Goal: Task Accomplishment & Management: Manage account settings

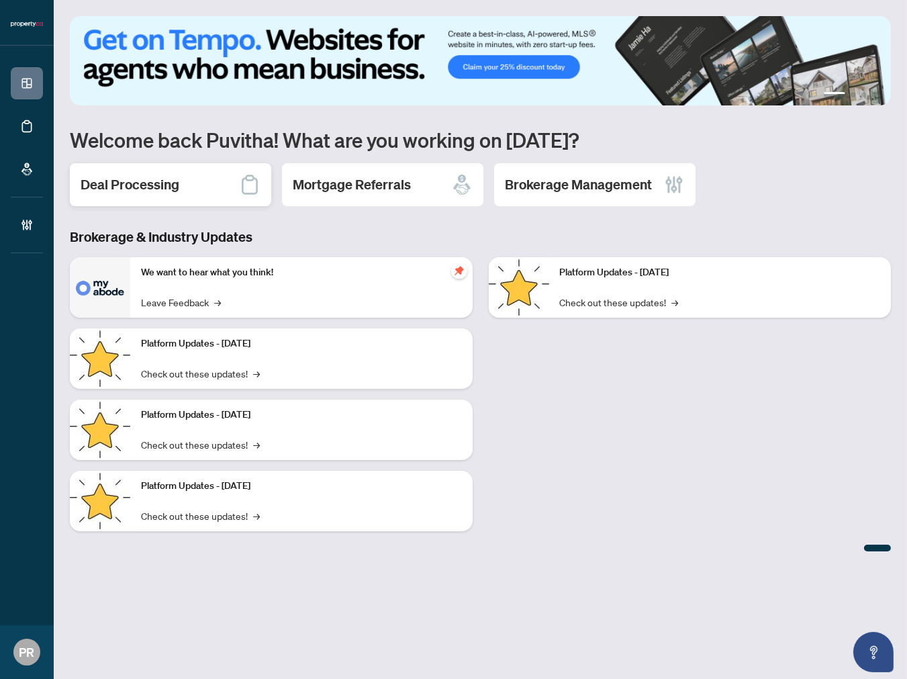
click at [183, 176] on div "Deal Processing" at bounding box center [170, 184] width 201 height 43
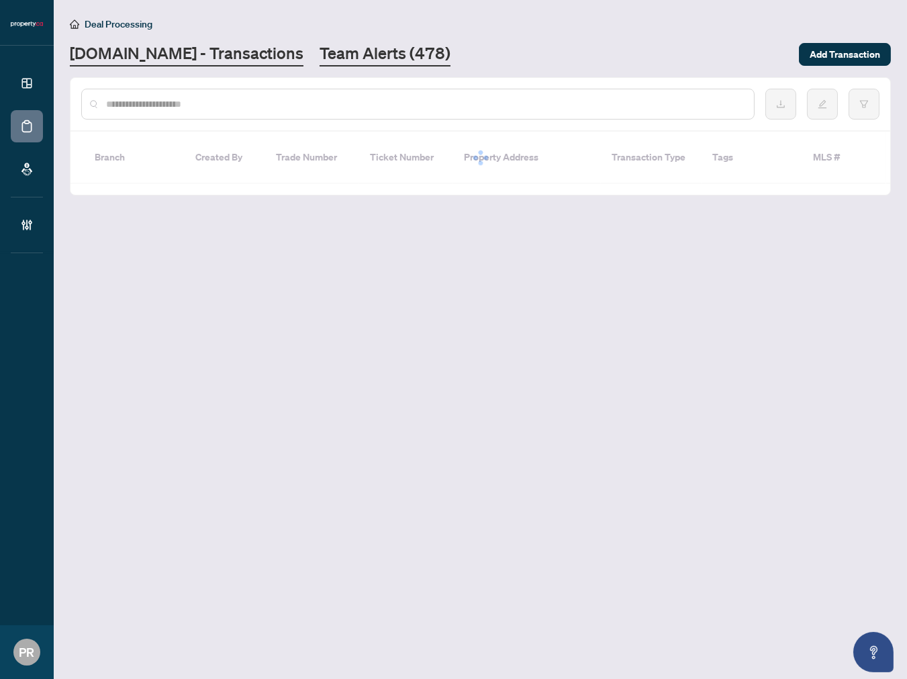
click at [320, 56] on link "Team Alerts (478)" at bounding box center [385, 54] width 131 height 24
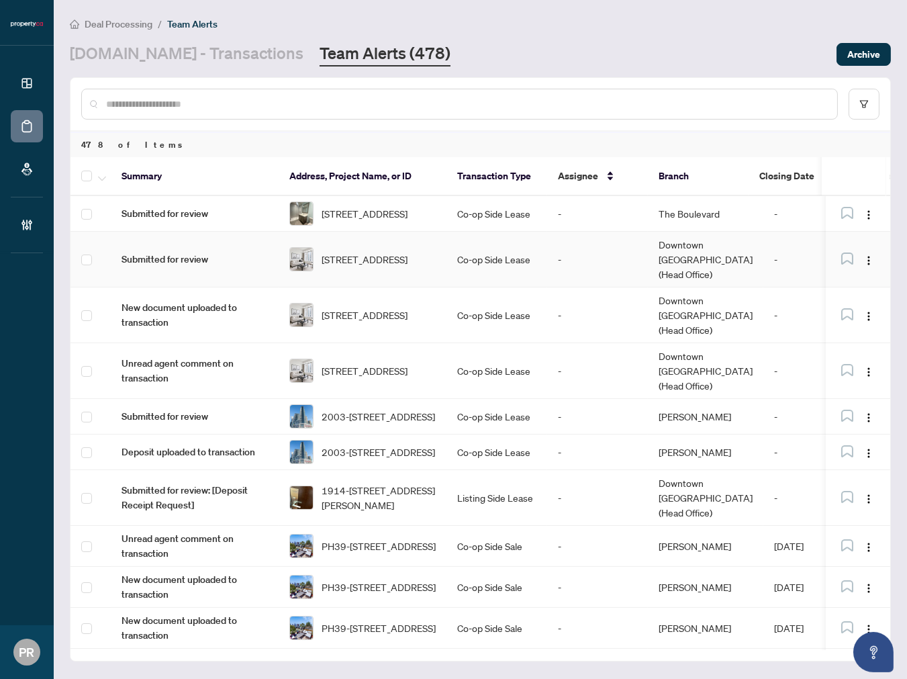
click at [492, 256] on td "Co-op Side Lease" at bounding box center [496, 260] width 101 height 56
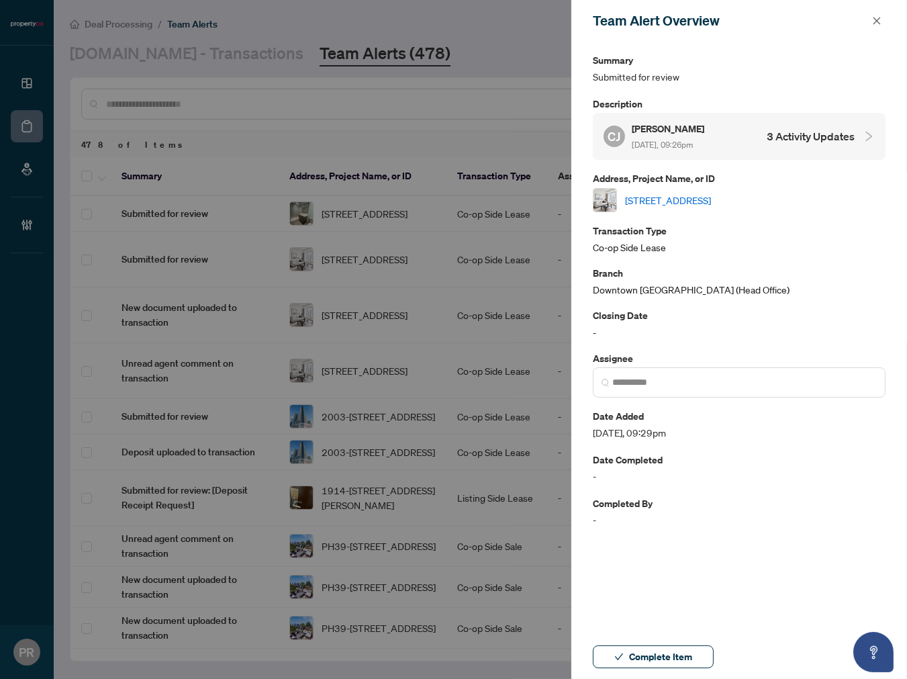
click at [700, 205] on div "4405-11 Yorkville Ave, Toronto, Ontario M4W 1L2, Canada" at bounding box center [739, 200] width 293 height 24
click at [707, 196] on link "4405-11 Yorkville Ave, Toronto, Ontario M4W 1L2, Canada" at bounding box center [668, 200] width 86 height 15
drag, startPoint x: 877, startPoint y: 19, endPoint x: 138, endPoint y: 142, distance: 748.6
click at [877, 19] on icon "close" at bounding box center [876, 20] width 9 height 9
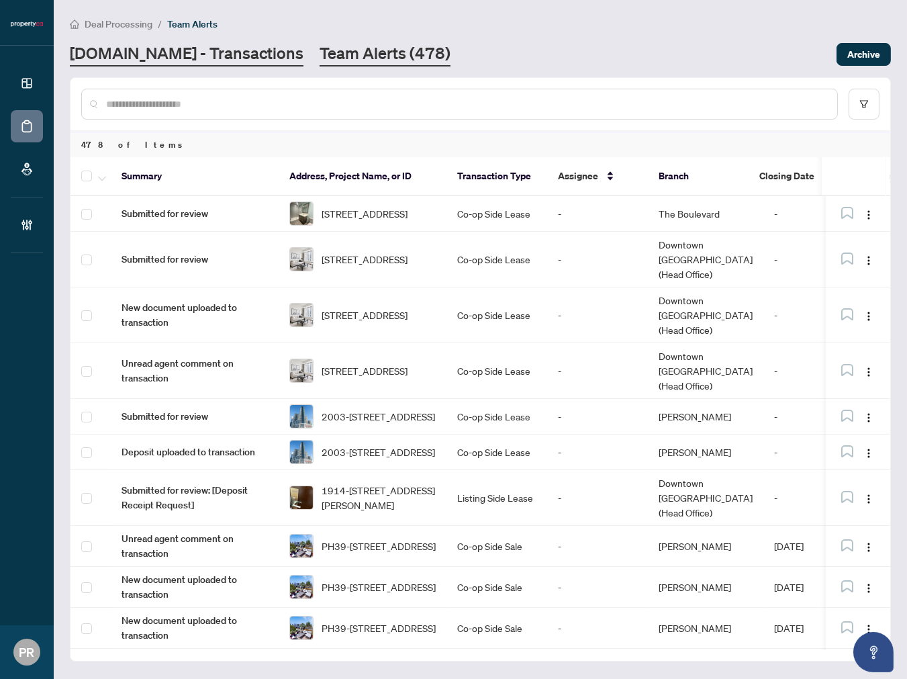
click at [149, 55] on link "Property.ca - Transactions" at bounding box center [187, 54] width 234 height 24
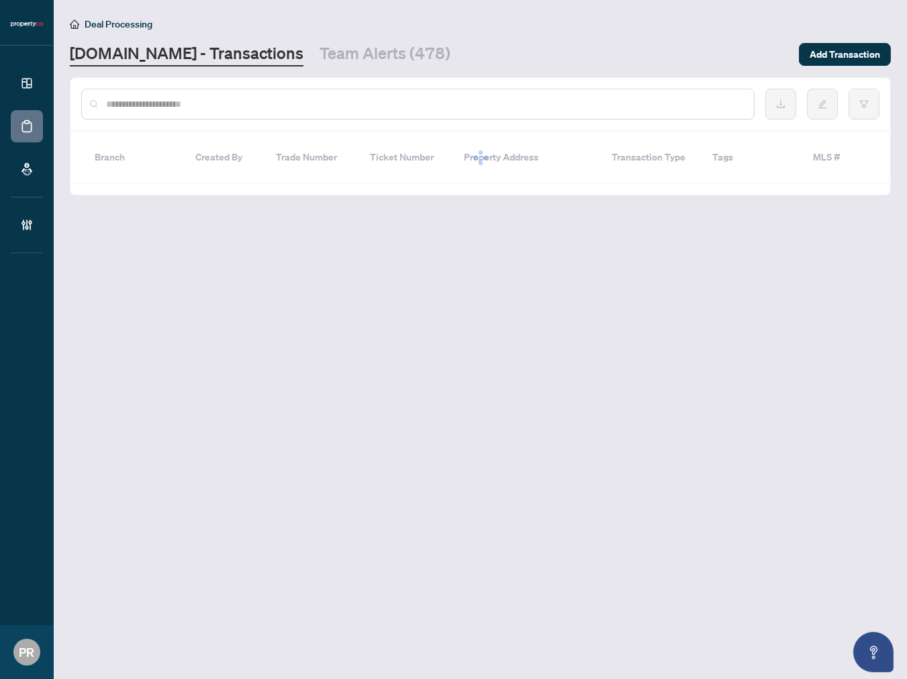
click at [172, 99] on input "text" at bounding box center [424, 104] width 637 height 15
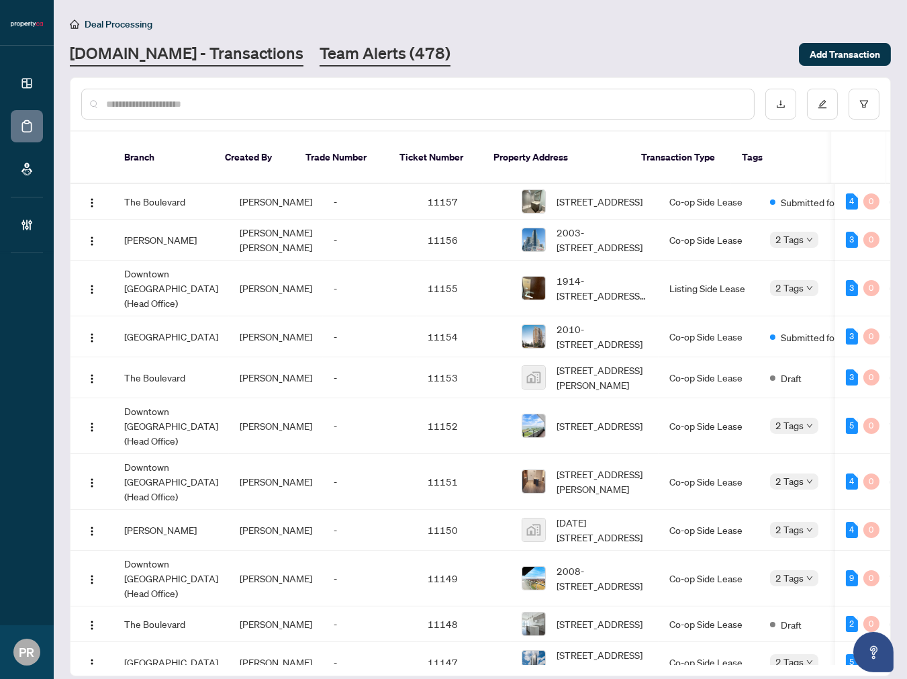
click at [344, 44] on link "Team Alerts (478)" at bounding box center [385, 54] width 131 height 24
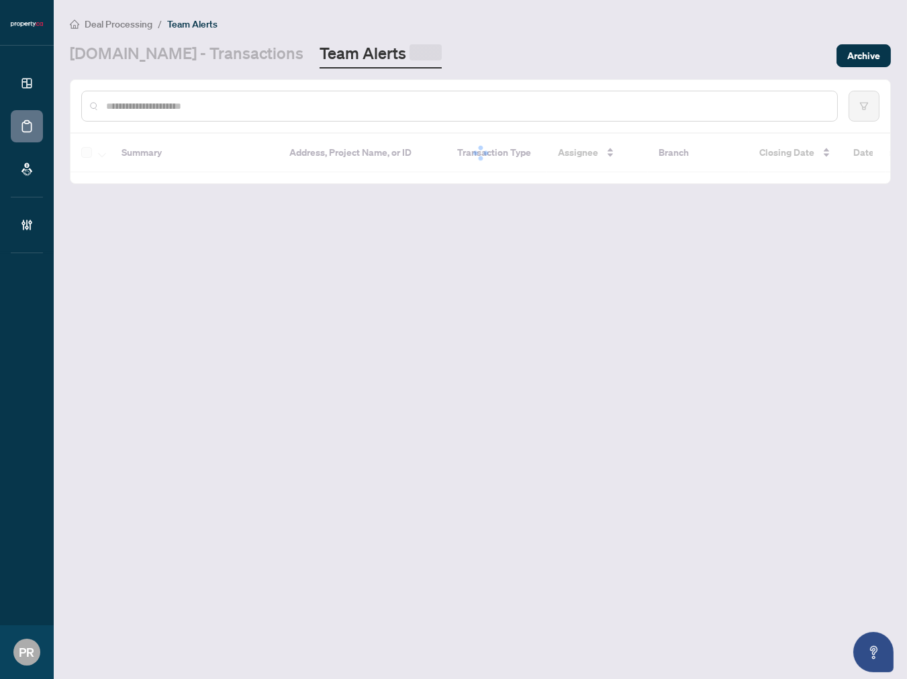
click at [260, 113] on div at bounding box center [459, 106] width 757 height 31
click at [256, 107] on input "text" at bounding box center [466, 104] width 720 height 15
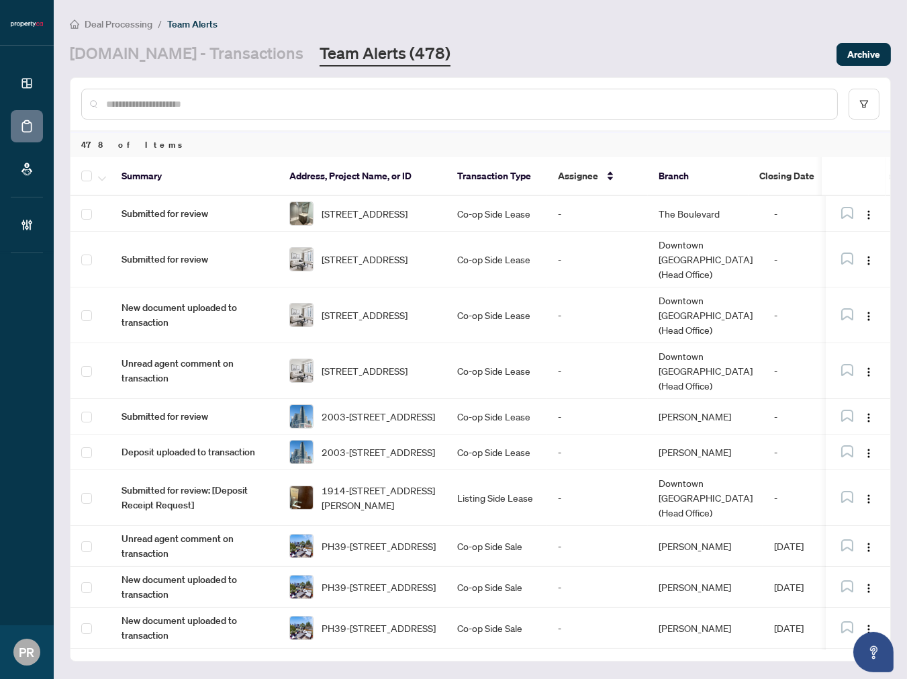
click at [252, 105] on input "text" at bounding box center [466, 104] width 720 height 15
paste input "*"
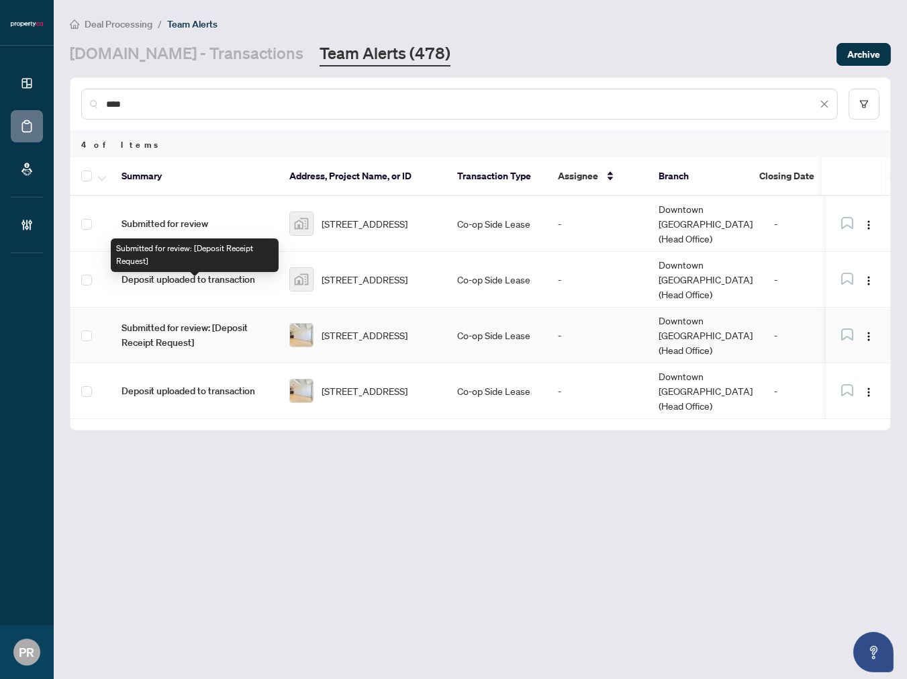
click at [189, 320] on span "Submitted for review: [Deposit Receipt Request]" at bounding box center [195, 335] width 146 height 30
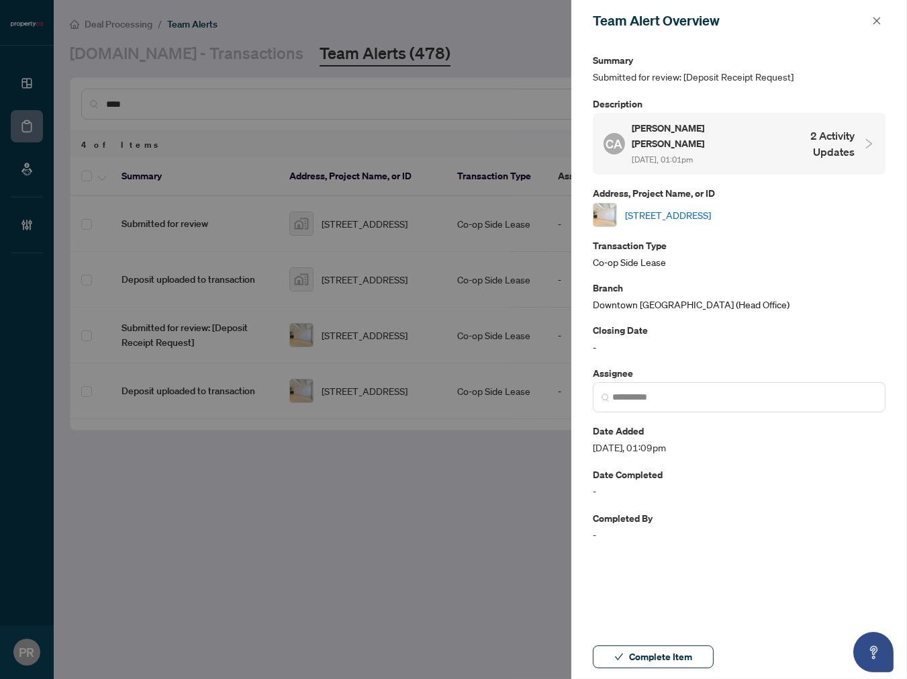
click at [694, 207] on link "451-139 Merton St, Toronto, Ontario M4S 3G7, Canada" at bounding box center [668, 214] width 86 height 15
click at [875, 18] on icon "close" at bounding box center [876, 20] width 7 height 7
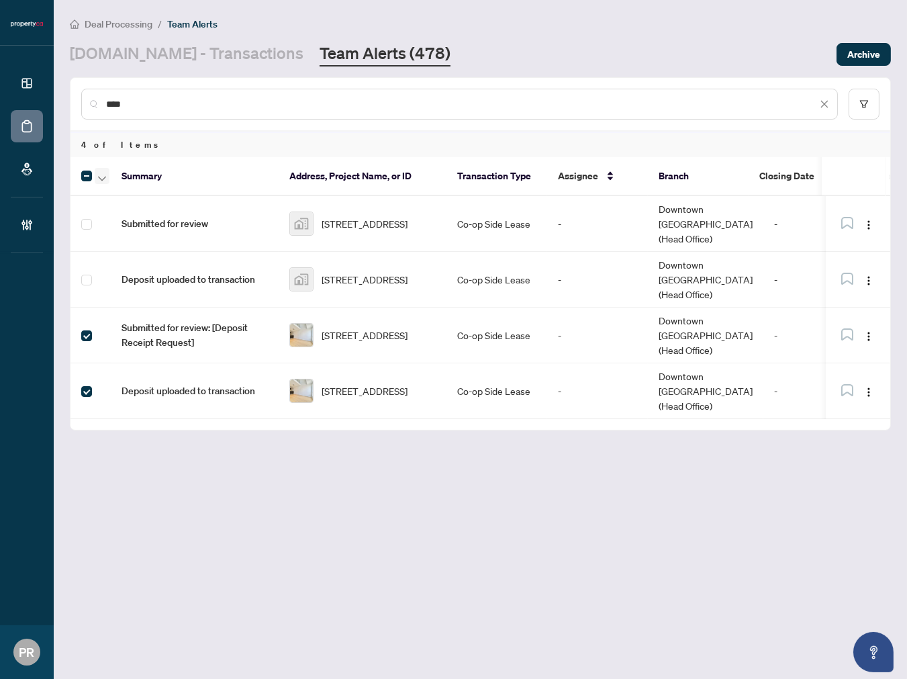
click at [99, 170] on span "button" at bounding box center [102, 176] width 8 height 15
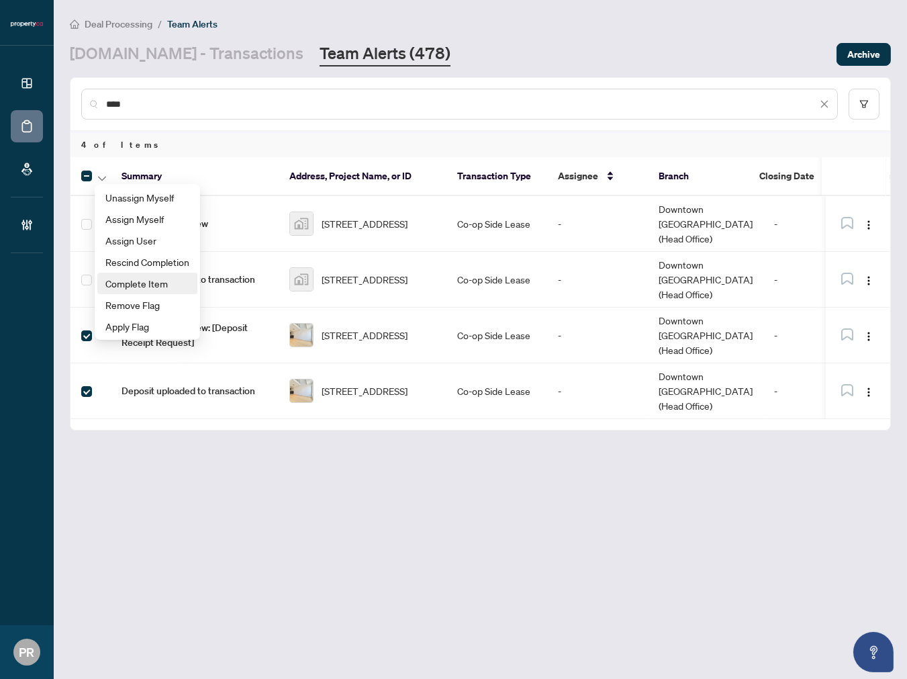
click at [160, 280] on span "Complete Item" at bounding box center [147, 283] width 84 height 15
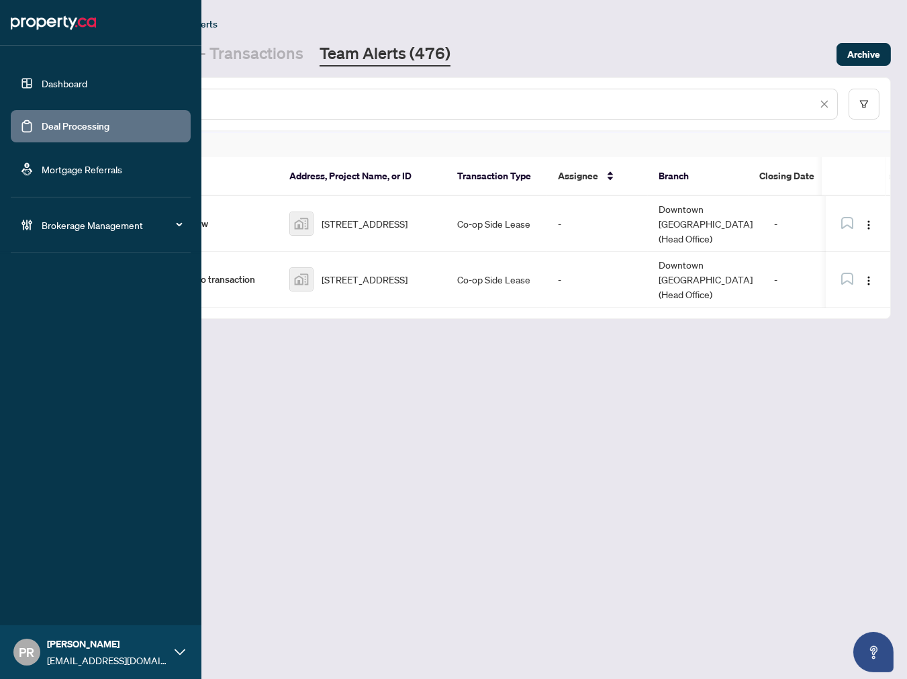
drag, startPoint x: 245, startPoint y: 106, endPoint x: 44, endPoint y: 106, distance: 200.7
click at [46, 109] on div "Dashboard Deal Processing Mortgage Referrals Brokerage Management PR Puvitha Ra…" at bounding box center [453, 339] width 907 height 679
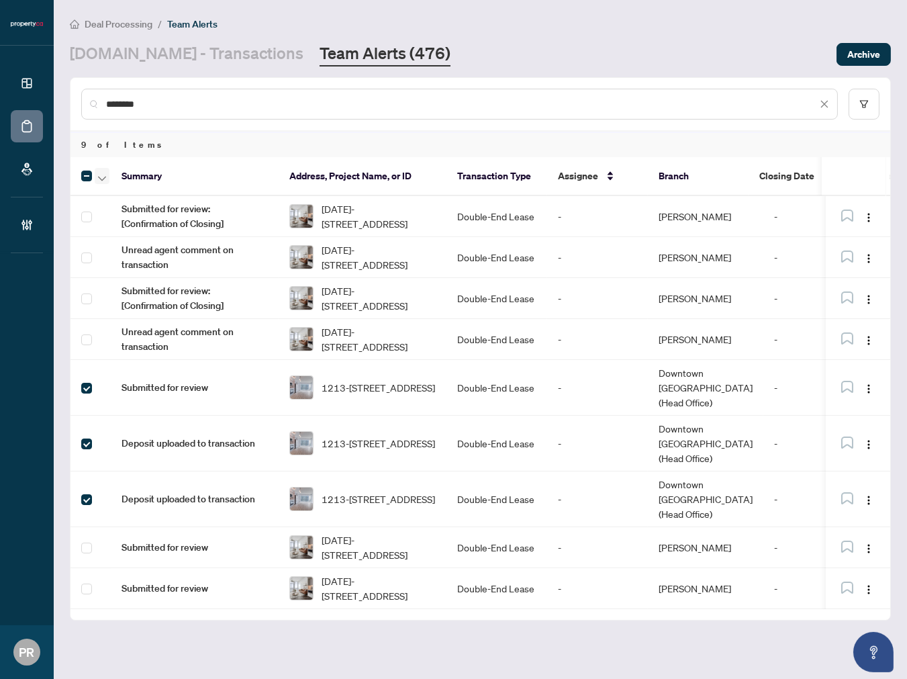
click at [102, 169] on span "button" at bounding box center [102, 176] width 8 height 15
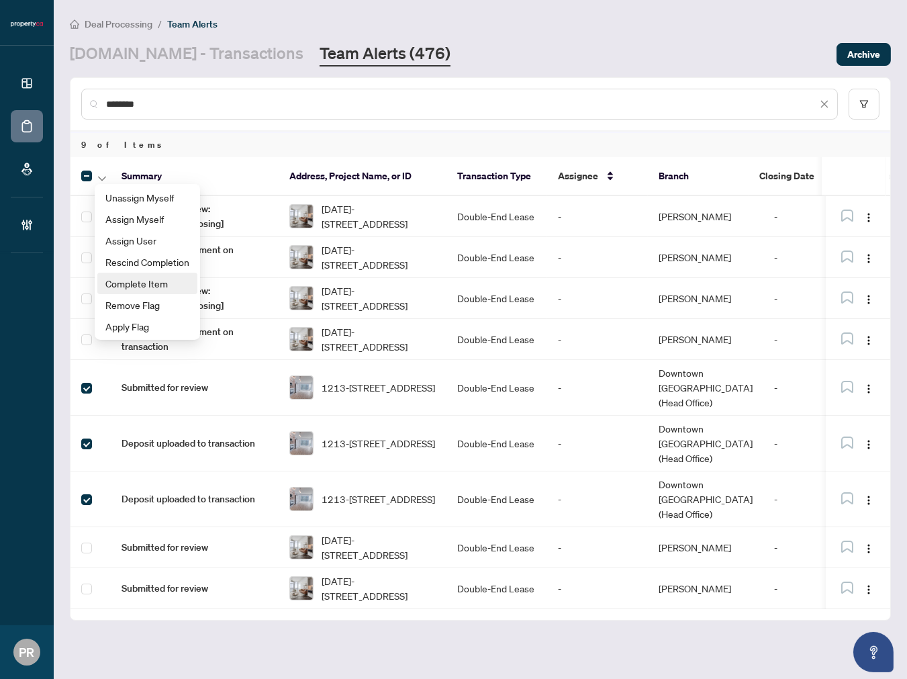
click at [134, 277] on span "Complete Item" at bounding box center [147, 283] width 84 height 15
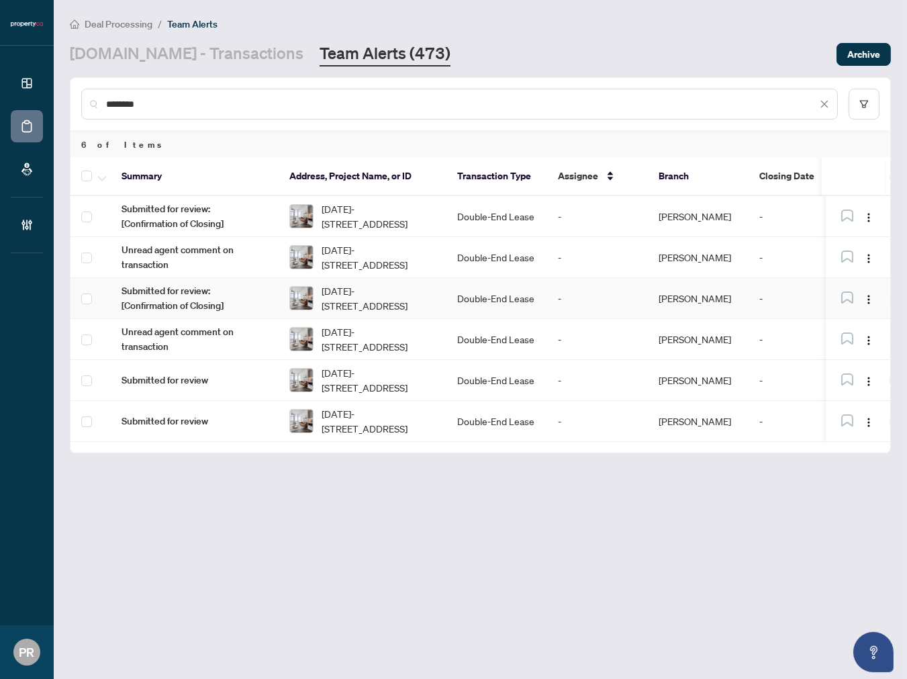
click at [477, 287] on td "Double-End Lease" at bounding box center [496, 298] width 101 height 41
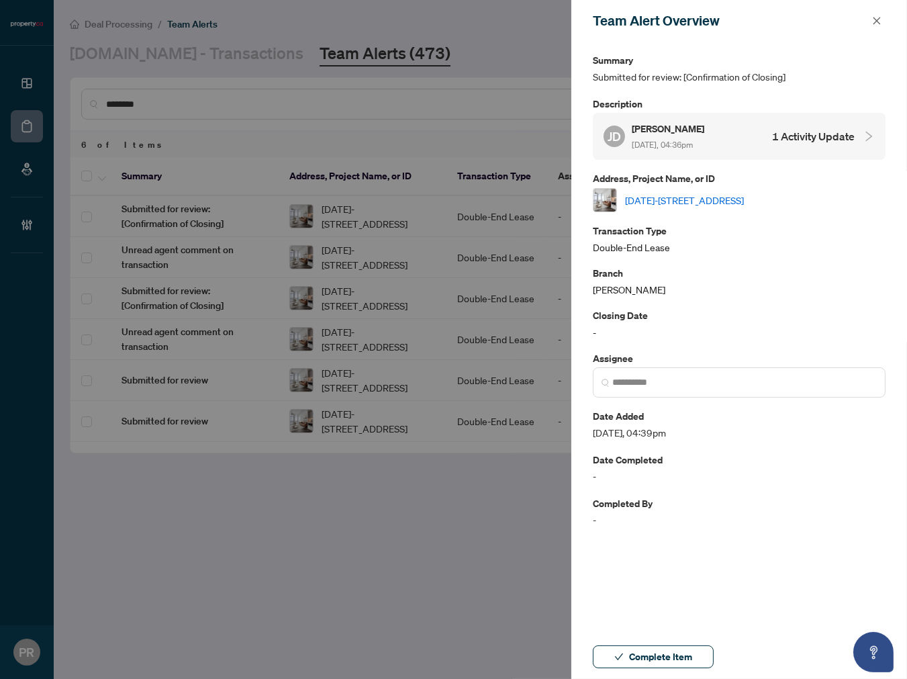
click at [685, 198] on link "[DATE]-[STREET_ADDRESS]" at bounding box center [684, 200] width 119 height 15
click at [871, 15] on button "button" at bounding box center [876, 21] width 17 height 16
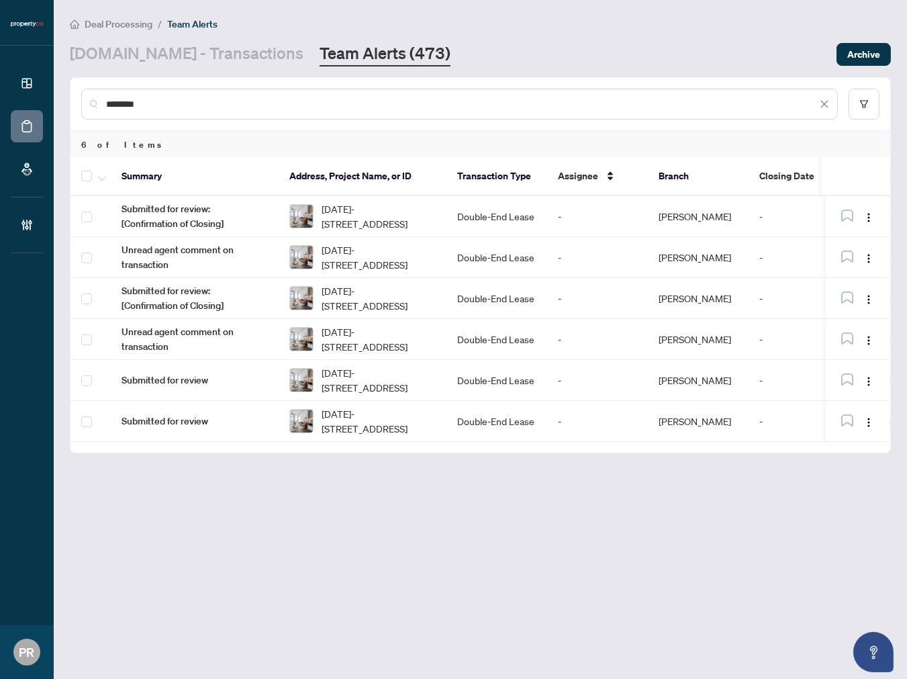
drag, startPoint x: 277, startPoint y: 101, endPoint x: 58, endPoint y: 99, distance: 218.9
click at [58, 99] on main "Deal Processing / Team Alerts Property.ca - Transactions Team Alerts (473) Arch…" at bounding box center [480, 339] width 853 height 679
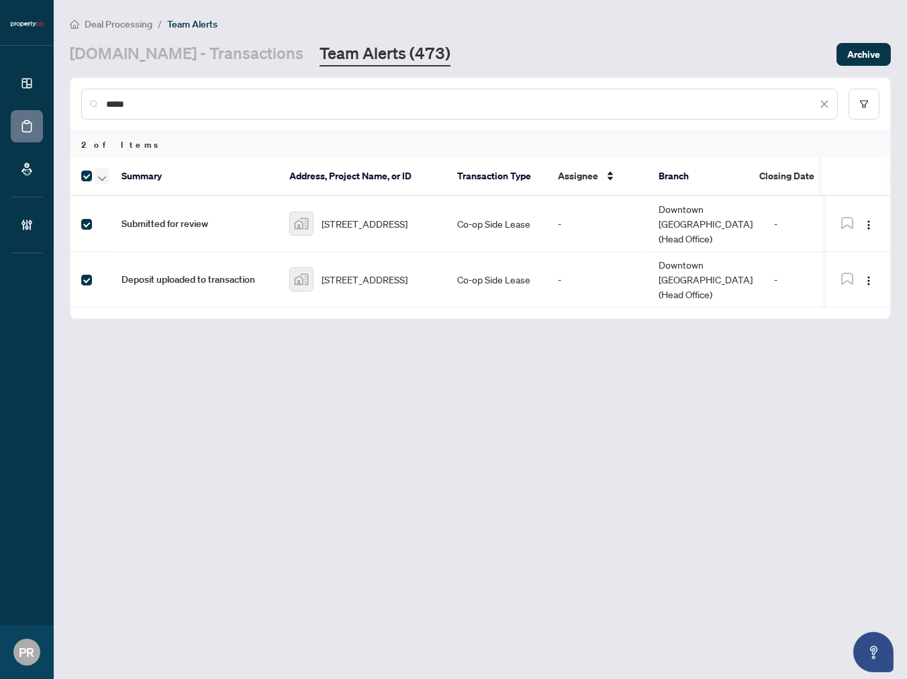
click at [97, 173] on button "button" at bounding box center [102, 176] width 15 height 16
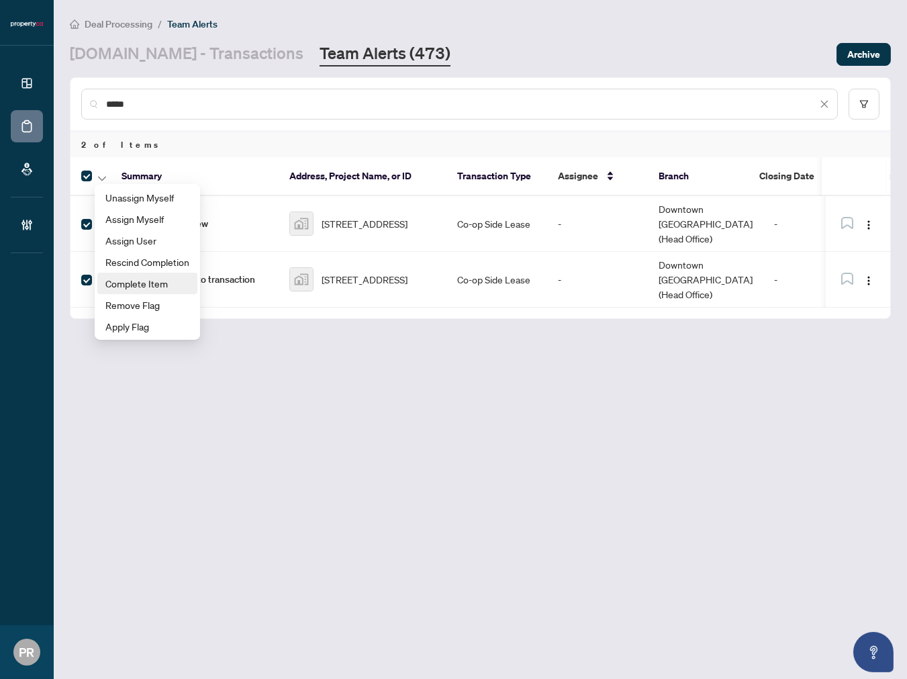
click at [134, 277] on span "Complete Item" at bounding box center [147, 283] width 84 height 15
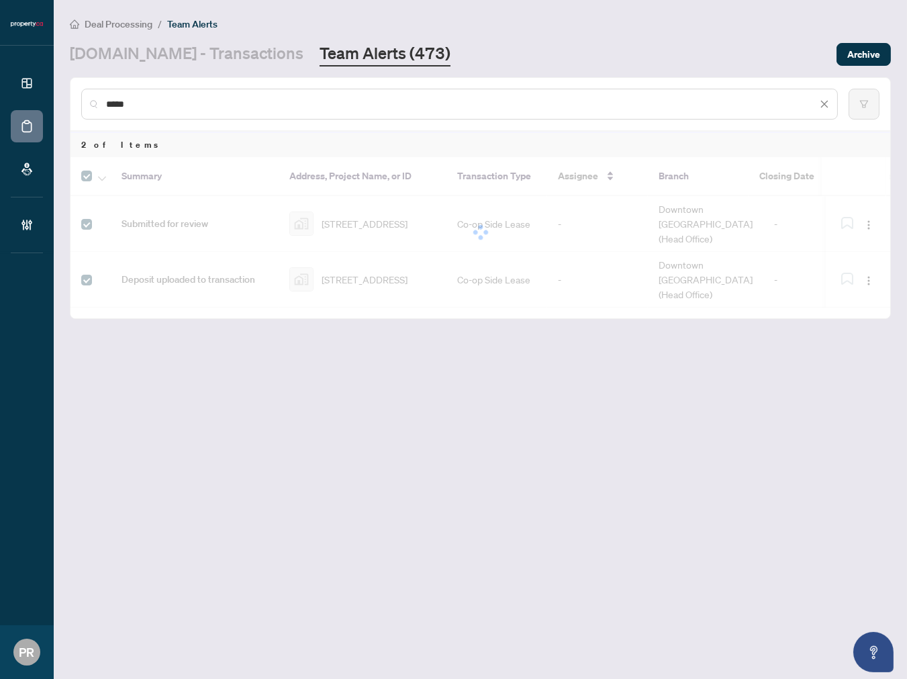
drag, startPoint x: 146, startPoint y: 101, endPoint x: 89, endPoint y: 101, distance: 57.1
click at [89, 101] on div "*****" at bounding box center [459, 104] width 757 height 31
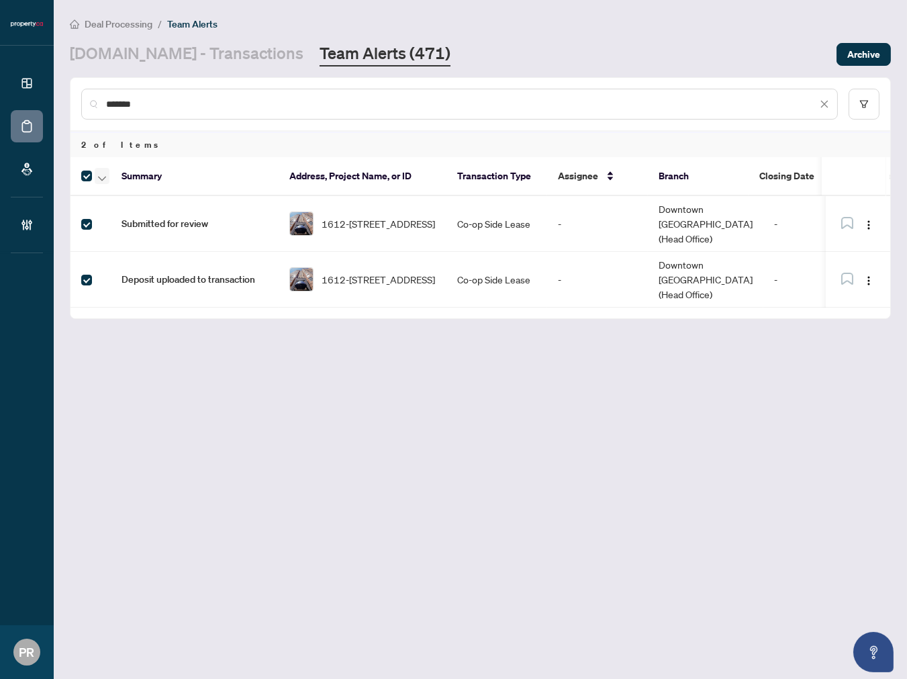
click at [99, 176] on icon "button" at bounding box center [102, 178] width 8 height 5
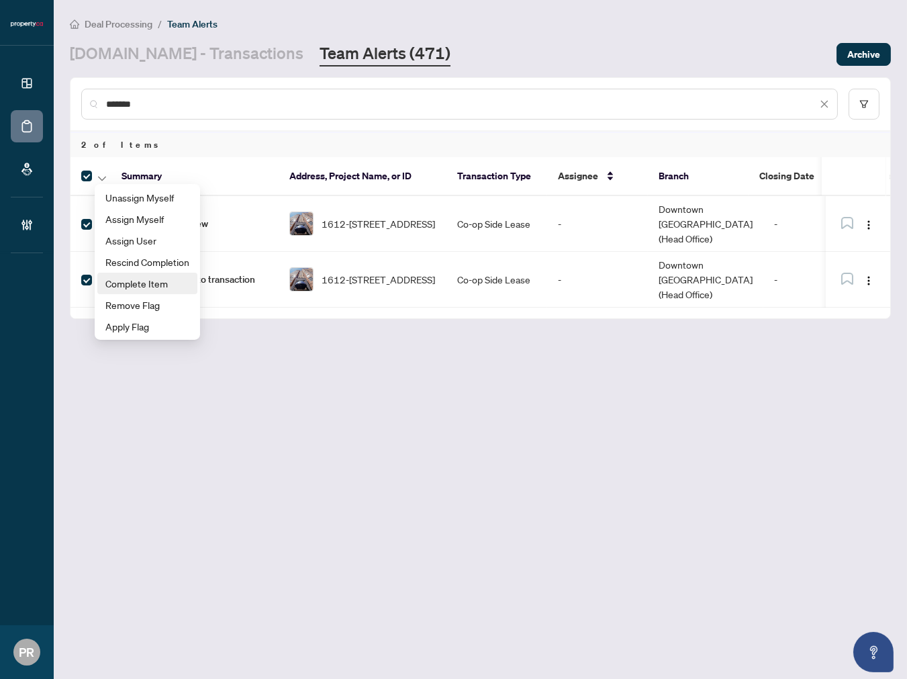
click at [148, 278] on span "Complete Item" at bounding box center [147, 283] width 84 height 15
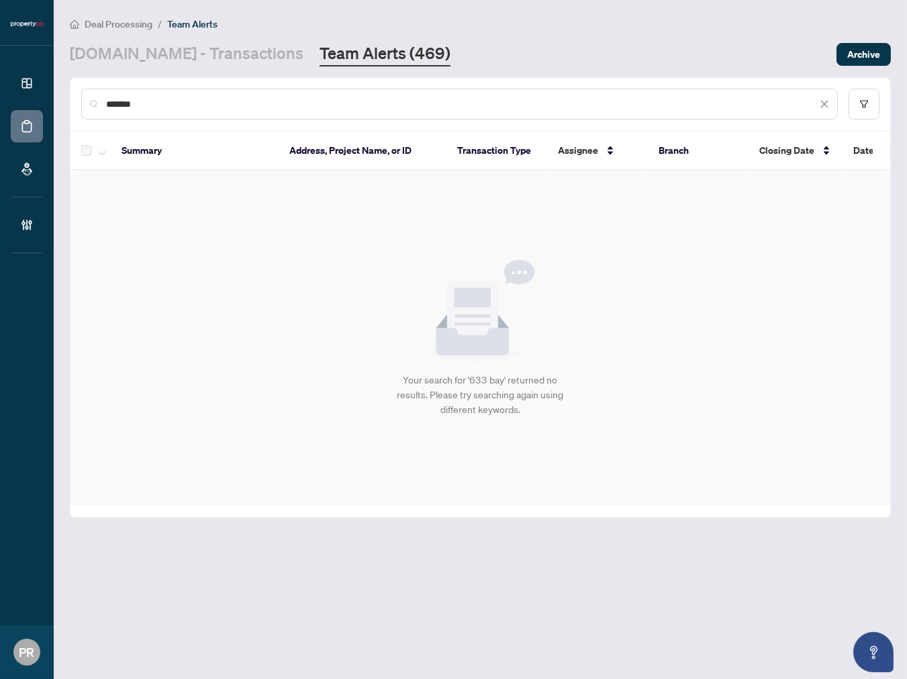
drag, startPoint x: 156, startPoint y: 103, endPoint x: 10, endPoint y: 107, distance: 145.8
click at [13, 106] on div "Dashboard Deal Processing Mortgage Referrals Brokerage Management PR Puvitha Ra…" at bounding box center [453, 339] width 907 height 679
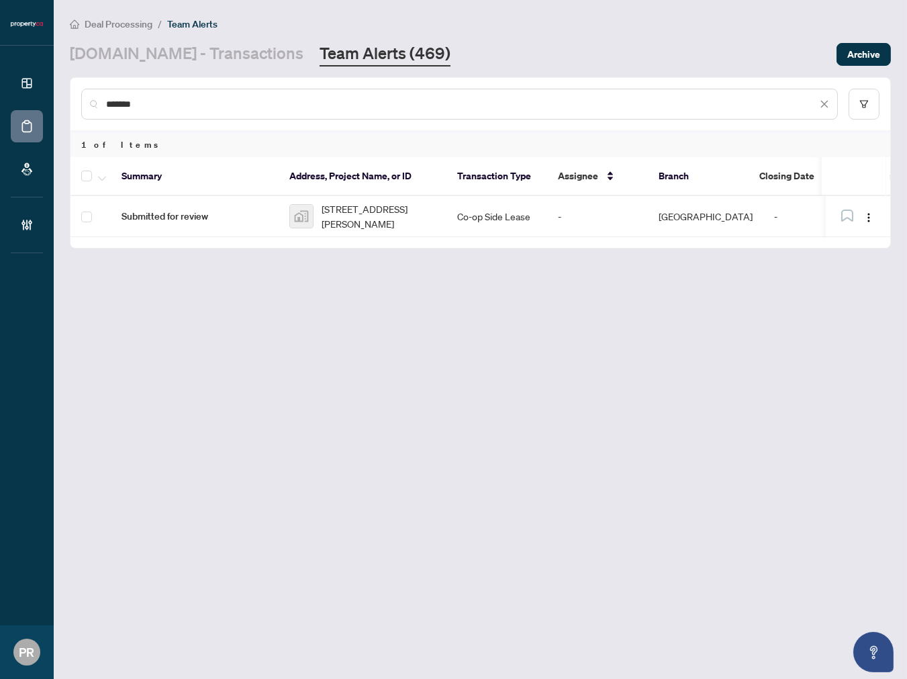
click at [93, 173] on div at bounding box center [93, 176] width 24 height 16
click at [98, 178] on span "button" at bounding box center [102, 176] width 8 height 15
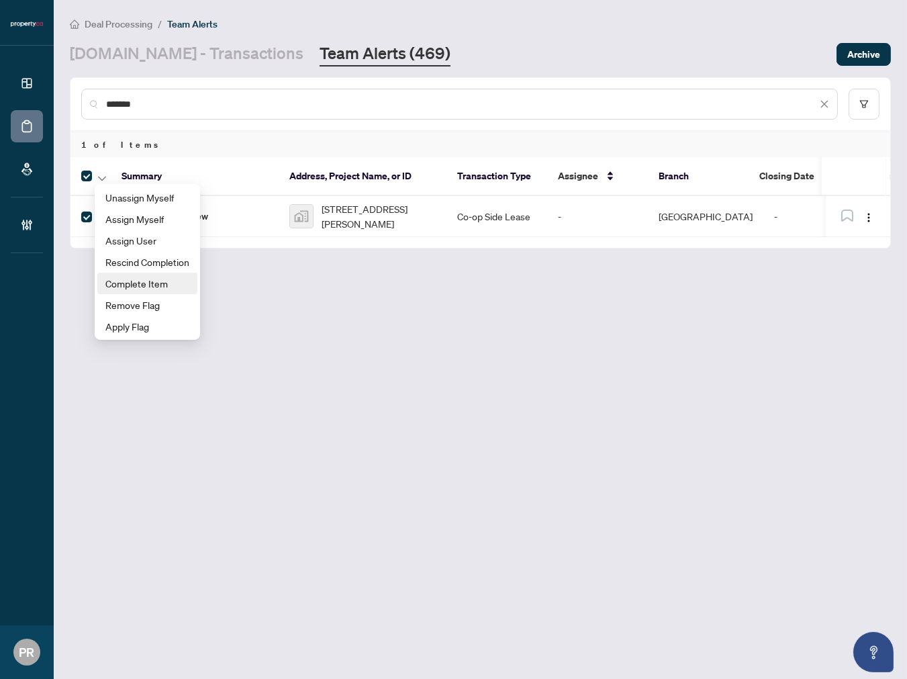
click at [157, 283] on span "Complete Item" at bounding box center [147, 283] width 84 height 15
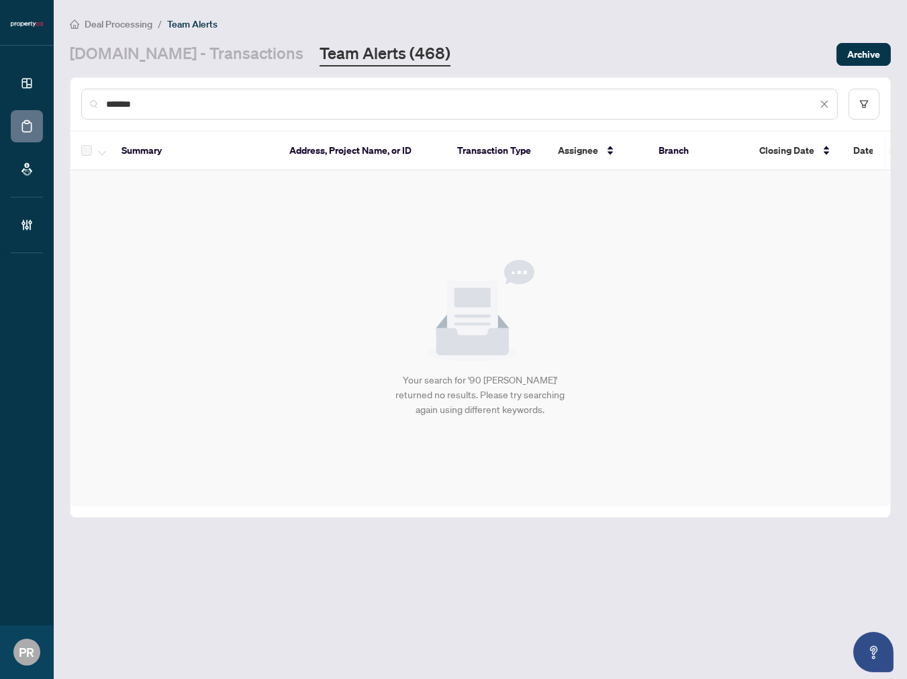
drag, startPoint x: 150, startPoint y: 103, endPoint x: 56, endPoint y: 105, distance: 93.3
click at [56, 105] on main "Deal Processing / Team Alerts Property.ca - Transactions Team Alerts (468) Arch…" at bounding box center [480, 339] width 853 height 679
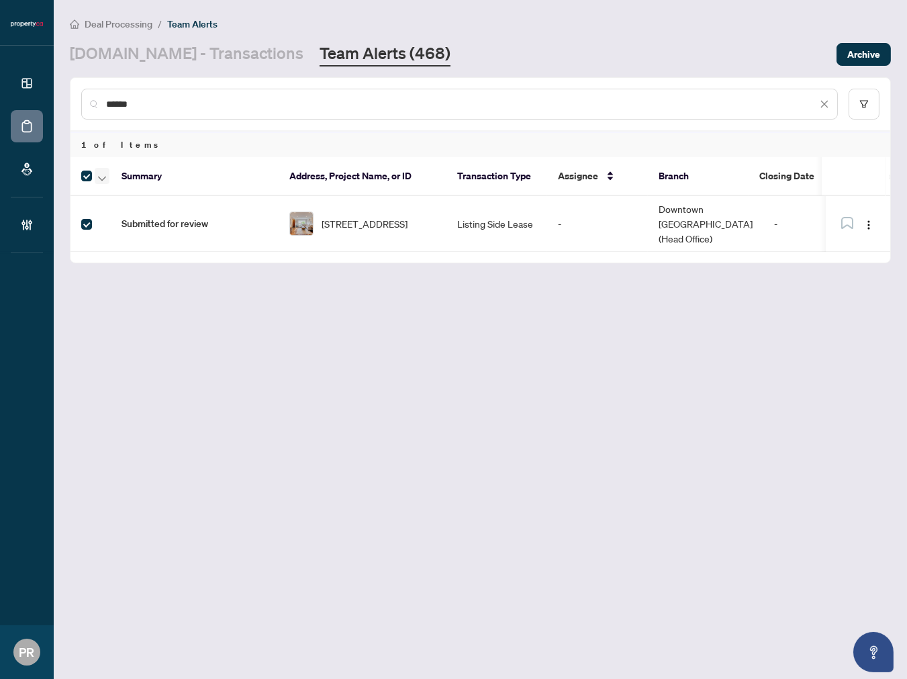
click at [98, 176] on icon "button" at bounding box center [102, 178] width 8 height 5
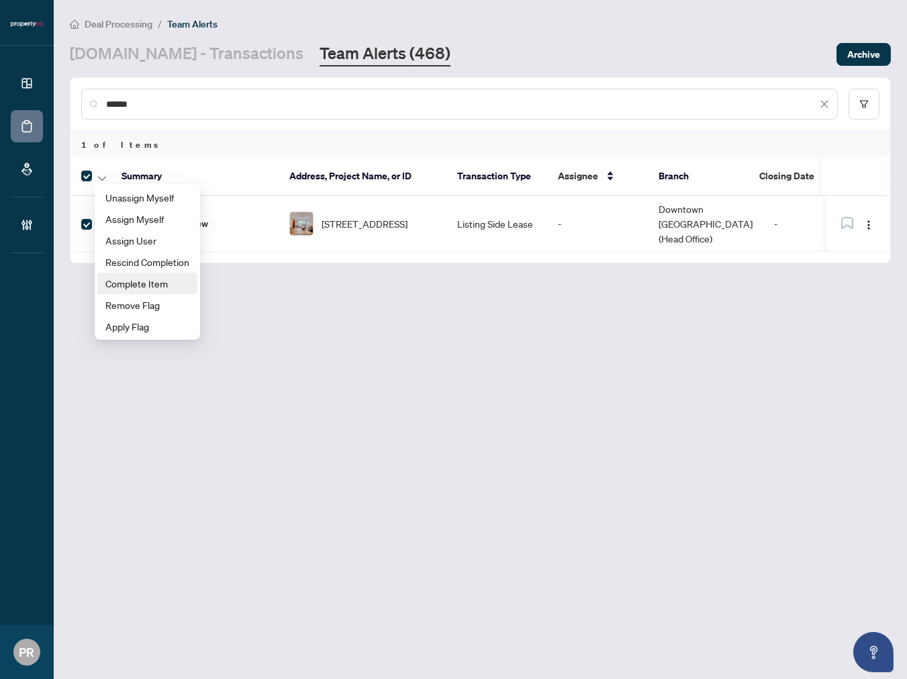
click at [139, 278] on span "Complete Item" at bounding box center [147, 283] width 84 height 15
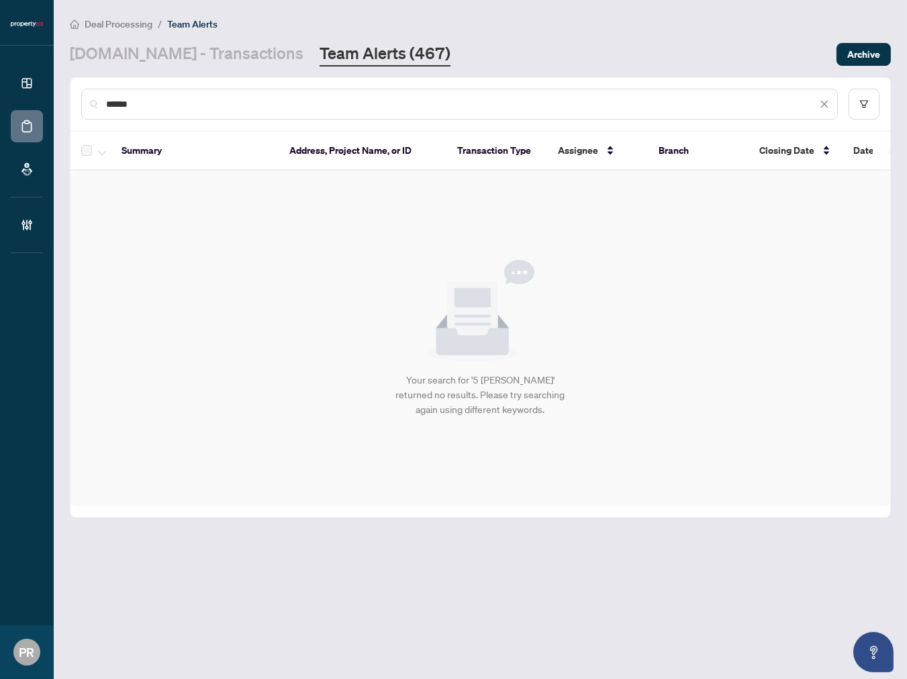
drag, startPoint x: 119, startPoint y: 105, endPoint x: 48, endPoint y: 105, distance: 70.5
click at [48, 105] on div "Dashboard Deal Processing Mortgage Referrals Brokerage Management PR Puvitha Ra…" at bounding box center [453, 339] width 907 height 679
click at [378, 97] on input "******" at bounding box center [461, 104] width 711 height 15
drag, startPoint x: 406, startPoint y: 99, endPoint x: 289, endPoint y: 65, distance: 122.4
click at [289, 65] on main "Deal Processing / Team Alerts Property.ca - Transactions Team Alerts (467) Arch…" at bounding box center [480, 339] width 853 height 679
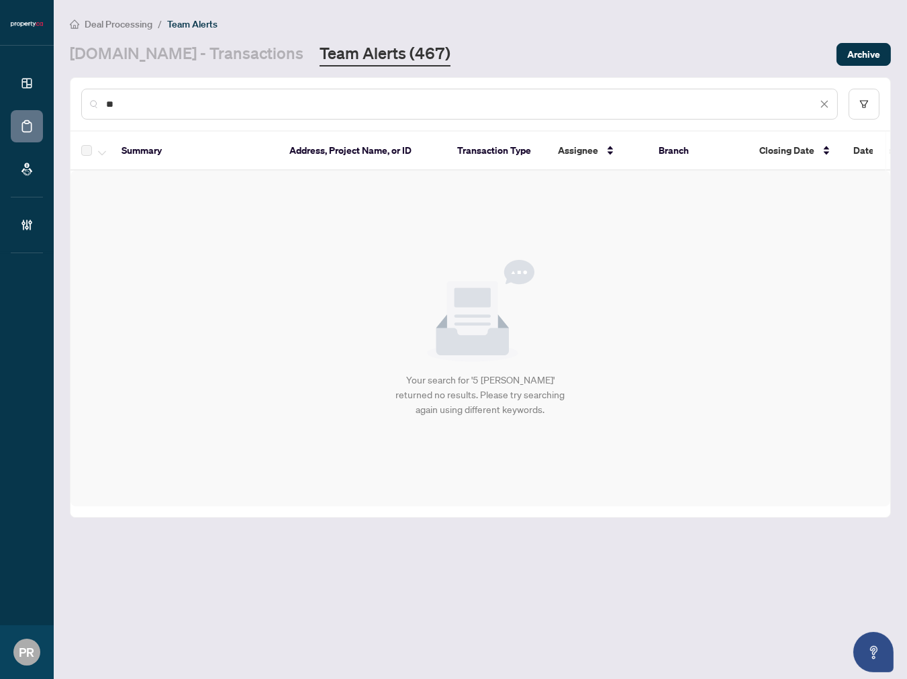
type input "*"
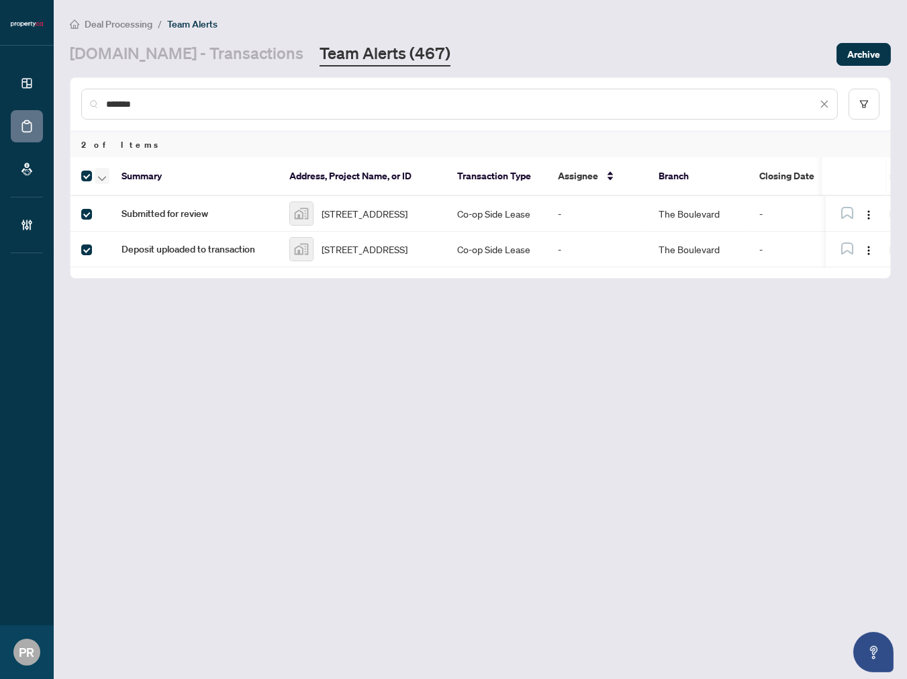
click at [99, 177] on icon "button" at bounding box center [102, 178] width 8 height 5
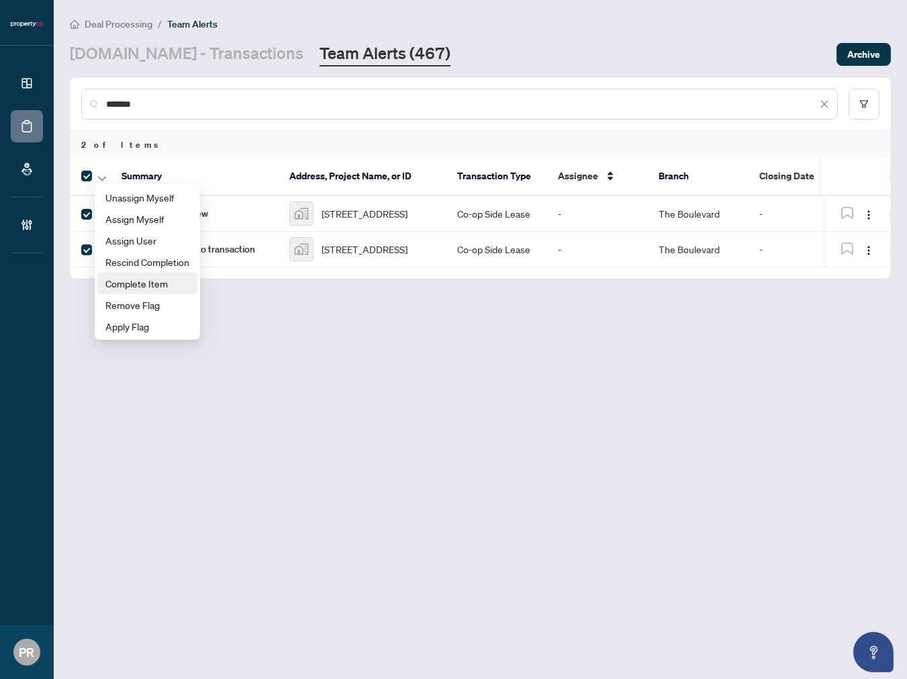
click at [150, 274] on li "Complete Item" at bounding box center [147, 283] width 100 height 21
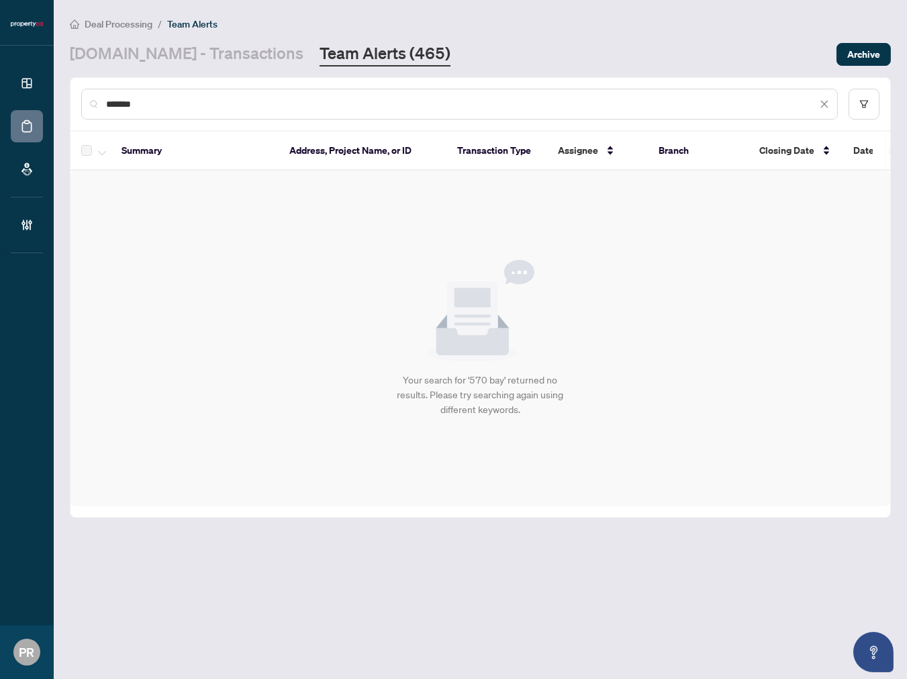
drag, startPoint x: 164, startPoint y: 105, endPoint x: 75, endPoint y: 108, distance: 90.0
click at [75, 108] on div "*******" at bounding box center [480, 104] width 820 height 52
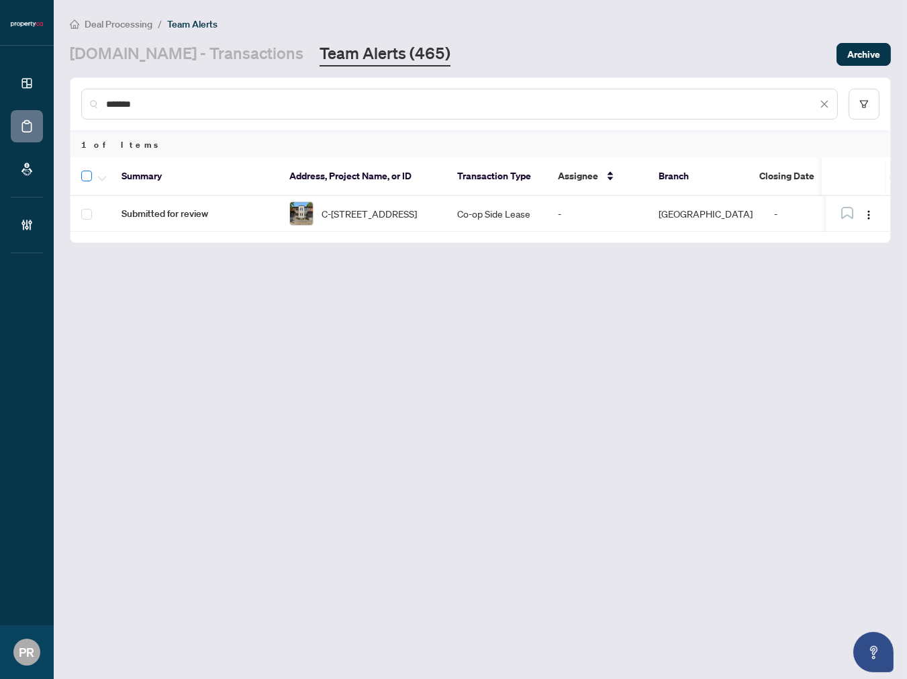
click at [88, 168] on label at bounding box center [86, 176] width 11 height 16
click at [105, 176] on icon "button" at bounding box center [102, 178] width 8 height 5
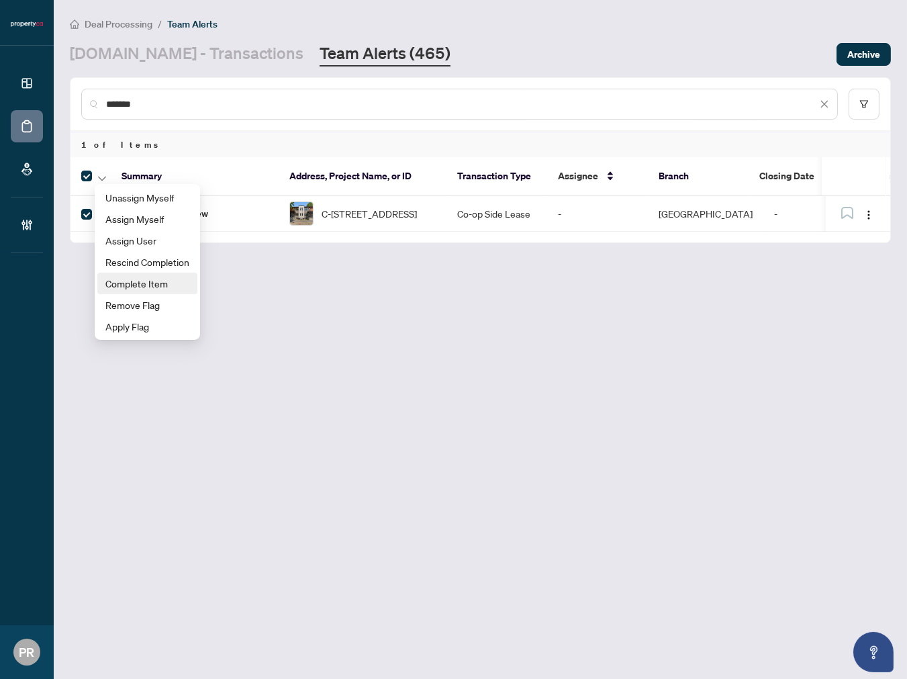
click at [141, 283] on span "Complete Item" at bounding box center [147, 283] width 84 height 15
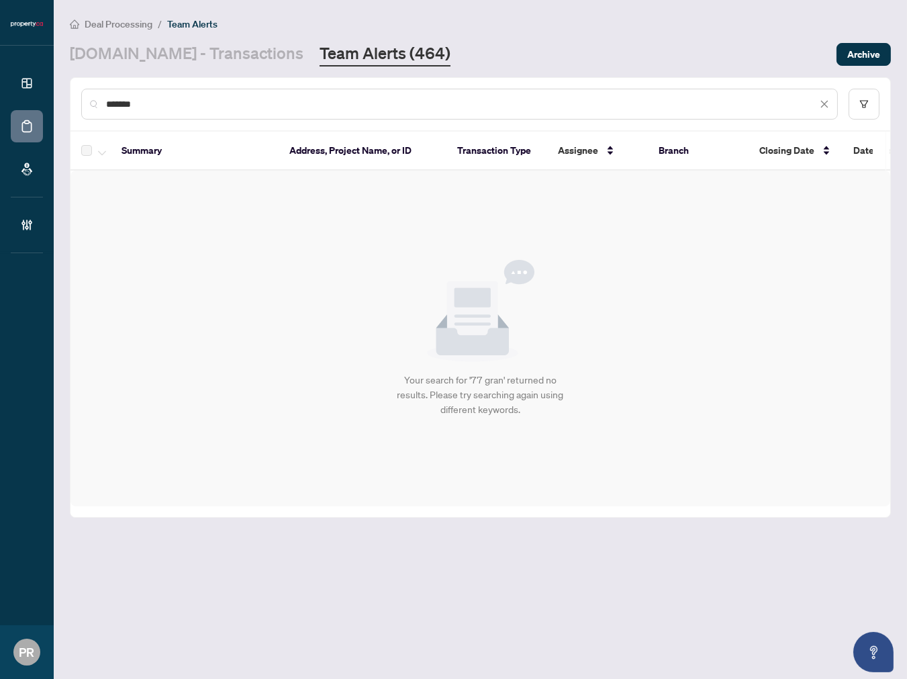
drag, startPoint x: 153, startPoint y: 107, endPoint x: 70, endPoint y: 103, distance: 83.4
click at [70, 103] on div "*******" at bounding box center [480, 104] width 820 height 52
type input "*"
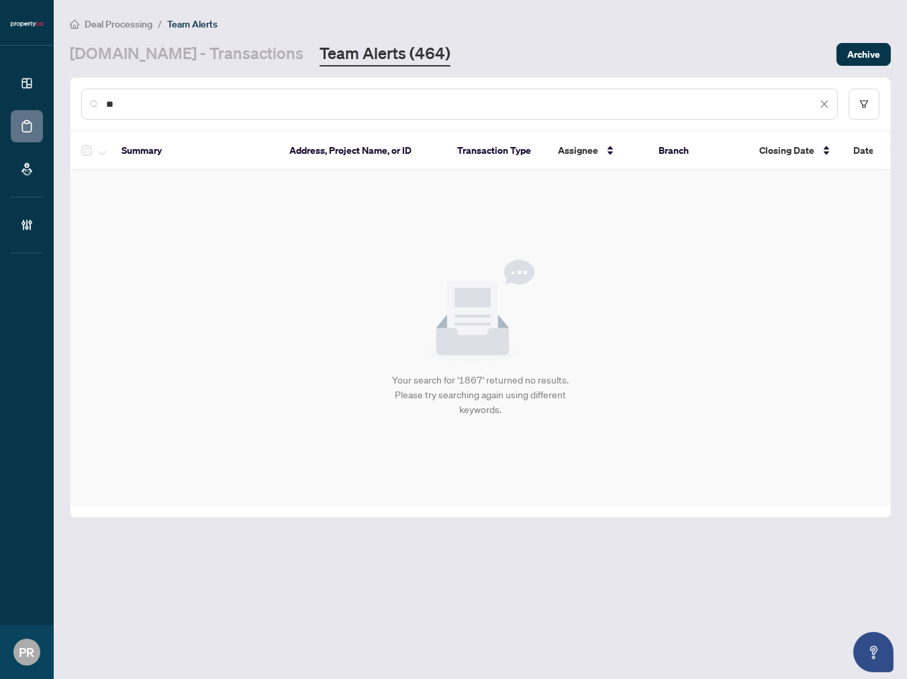
type input "*"
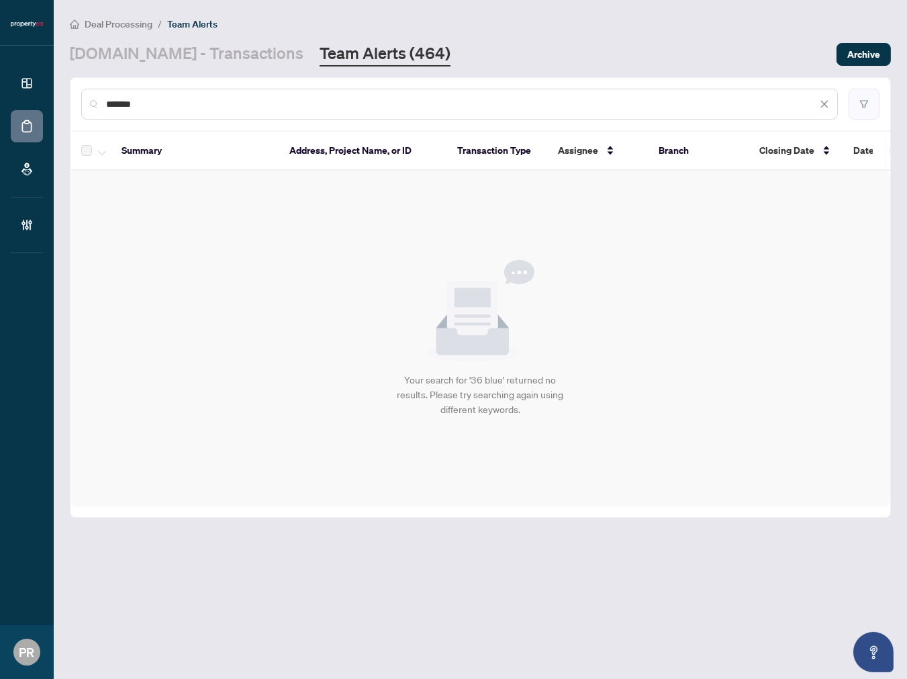
type input "*******"
click at [191, 47] on link "Property.ca - Transactions" at bounding box center [187, 54] width 234 height 24
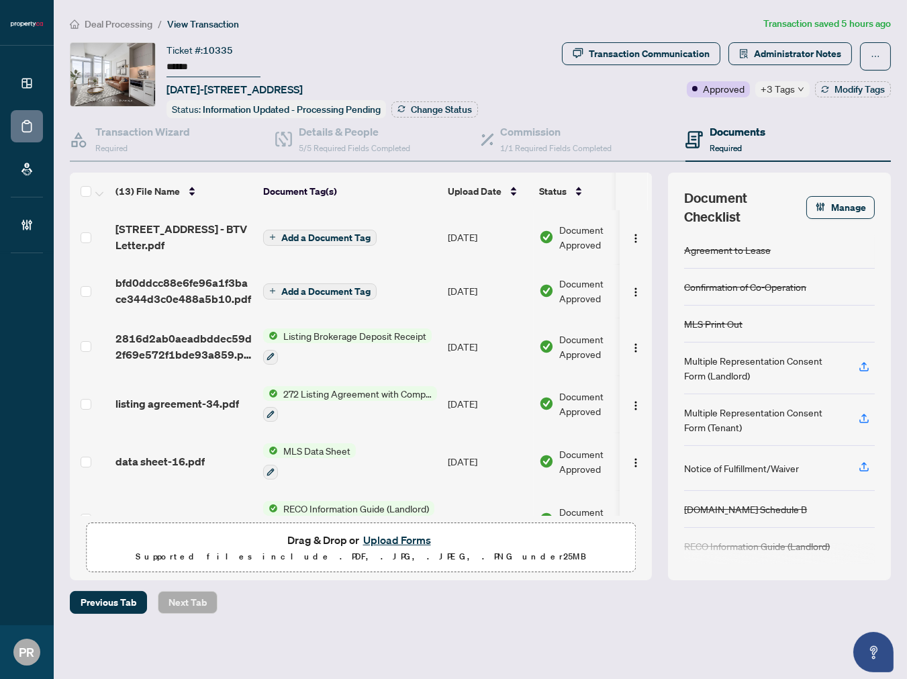
click at [794, 88] on span "+3 Tags" at bounding box center [778, 88] width 34 height 15
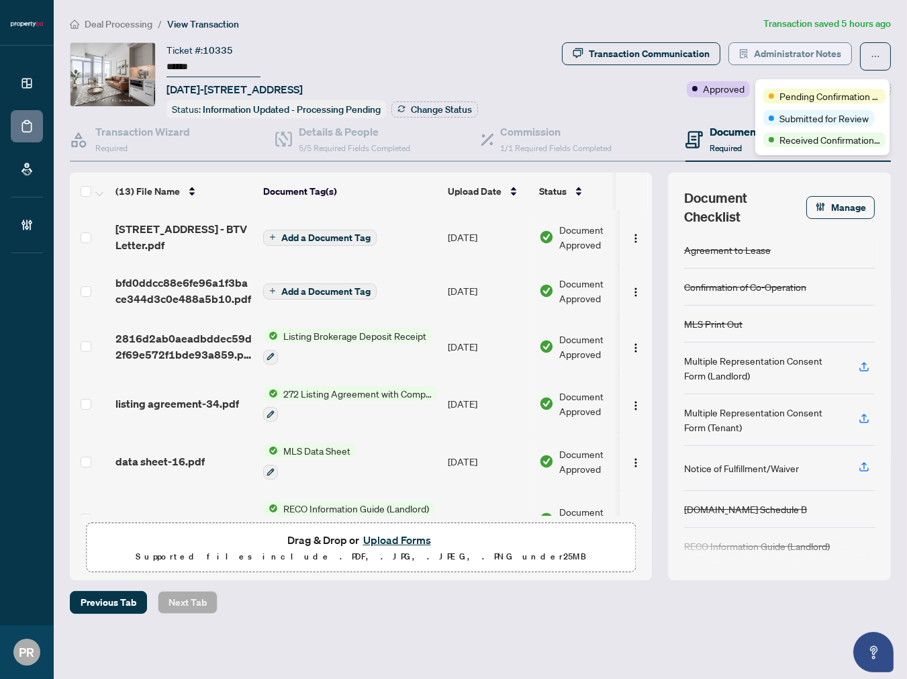
click at [777, 51] on span "Administrator Notes" at bounding box center [797, 53] width 87 height 21
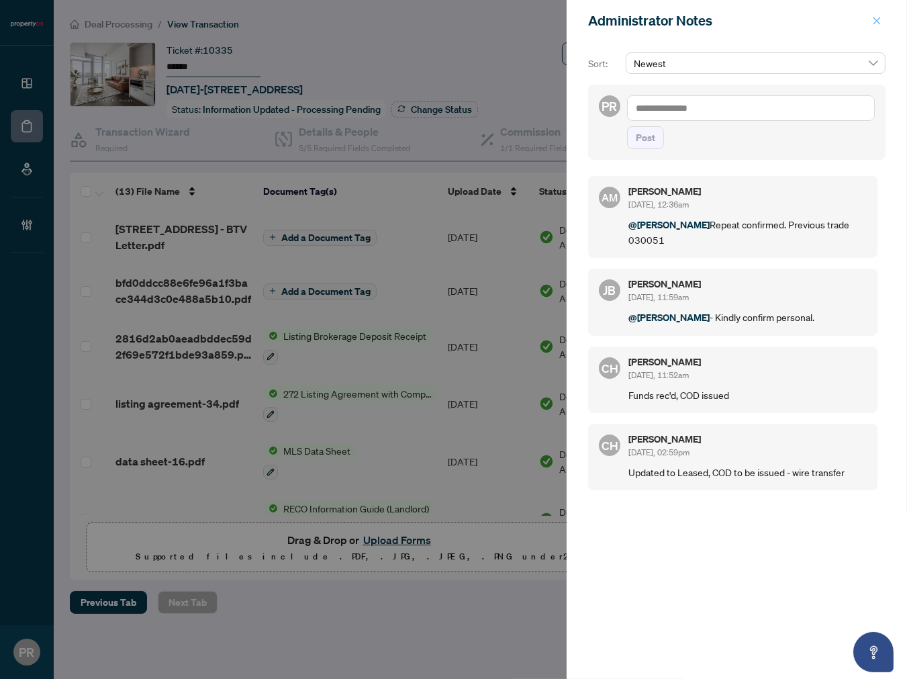
click at [877, 17] on icon "close" at bounding box center [876, 20] width 9 height 9
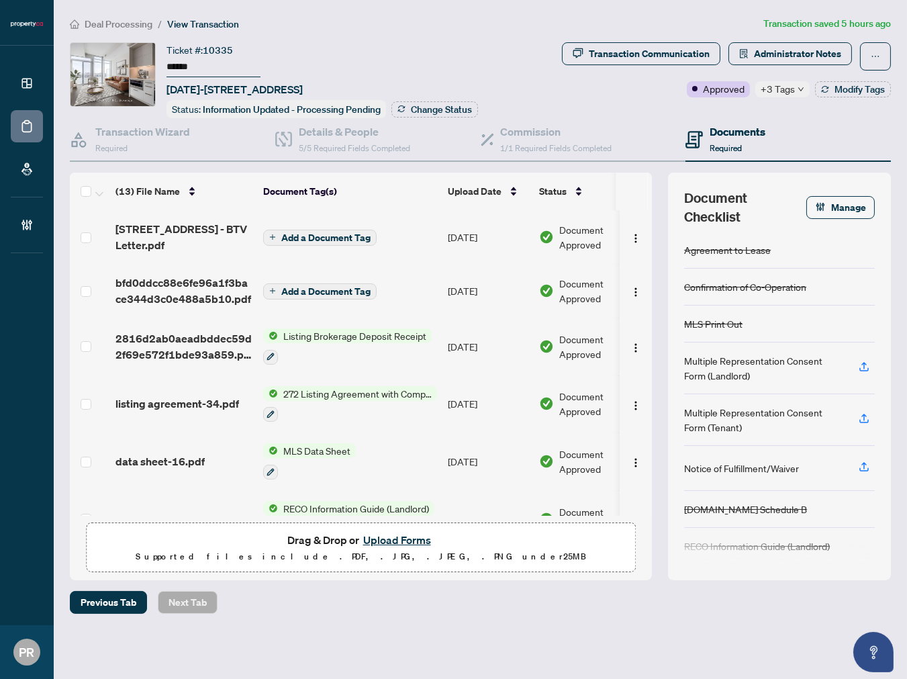
click at [789, 83] on span "+3 Tags" at bounding box center [778, 88] width 34 height 15
